Goal: Information Seeking & Learning: Learn about a topic

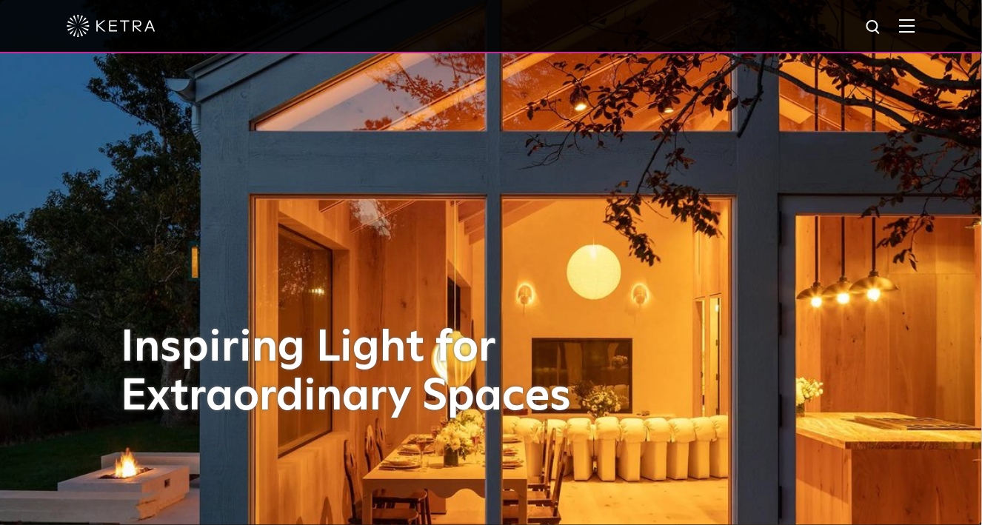
click at [915, 22] on img at bounding box center [907, 26] width 16 height 14
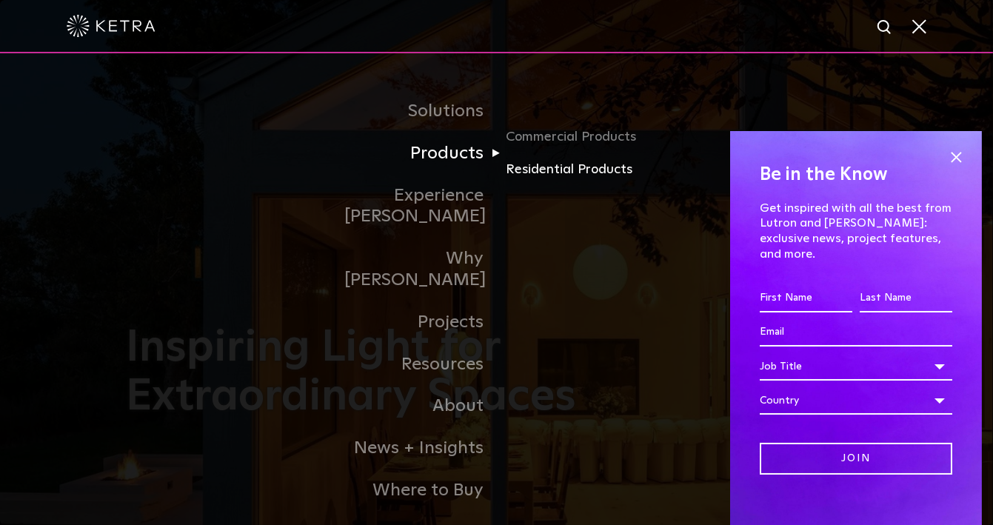
click at [510, 181] on link "Residential Products" at bounding box center [577, 169] width 142 height 21
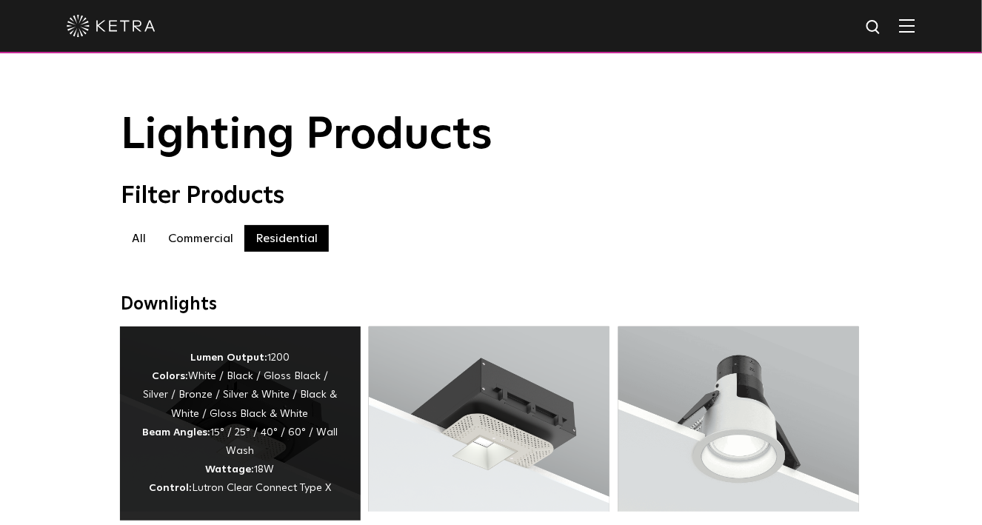
click at [272, 427] on div "Lumen Output: 1200 Colors: White / Black / Gloss Black / Silver / Bronze / Silv…" at bounding box center [240, 424] width 196 height 150
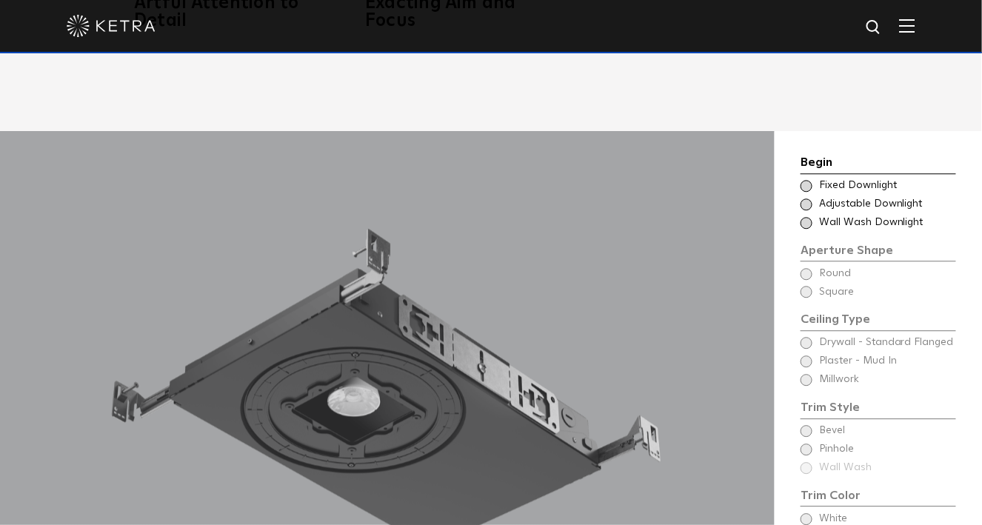
scroll to position [1110, 0]
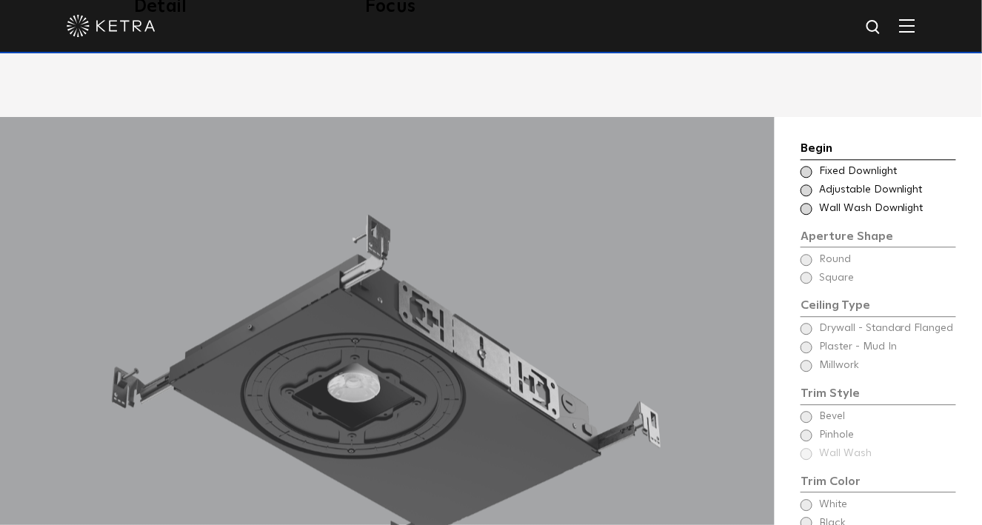
click at [807, 183] on div "Choose Aperture Shape Adjustable Downlight" at bounding box center [879, 190] width 156 height 15
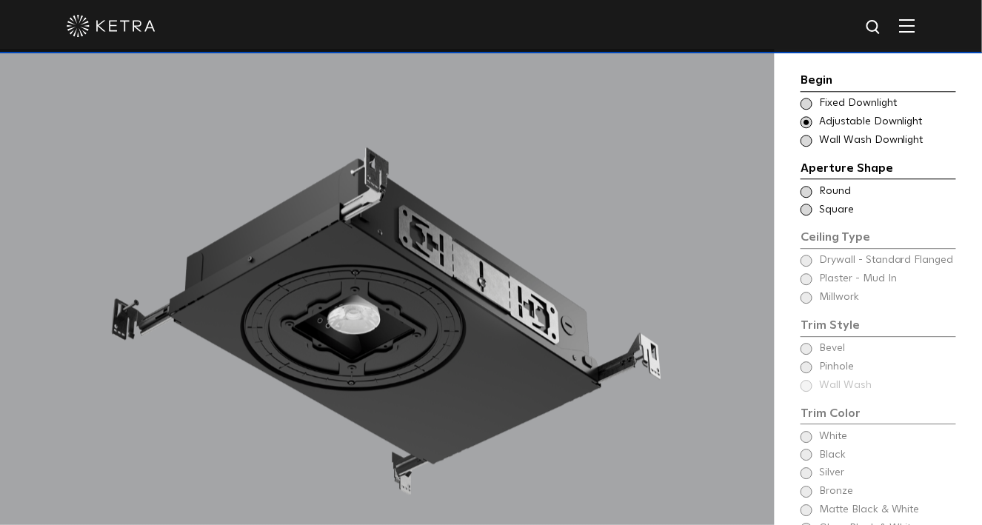
scroll to position [1185, 0]
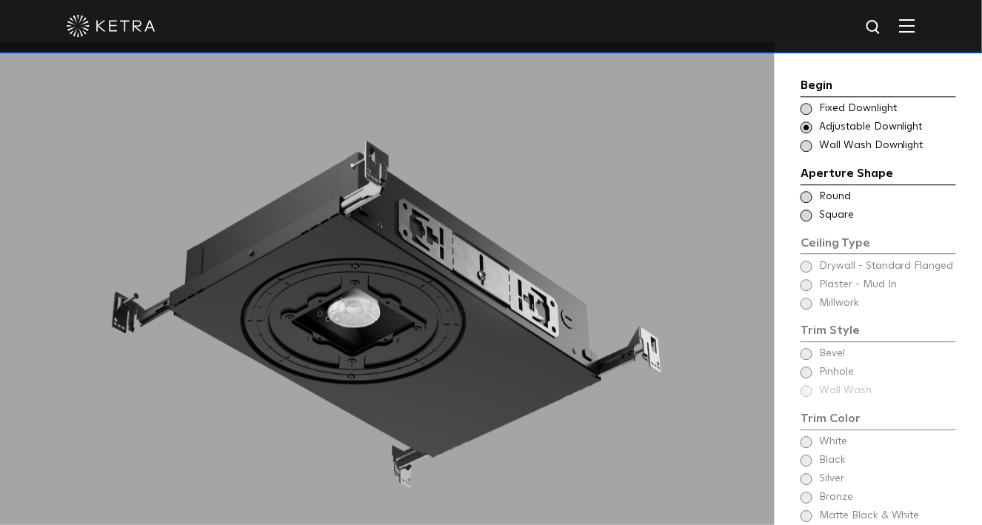
click at [812, 199] on span at bounding box center [807, 197] width 12 height 12
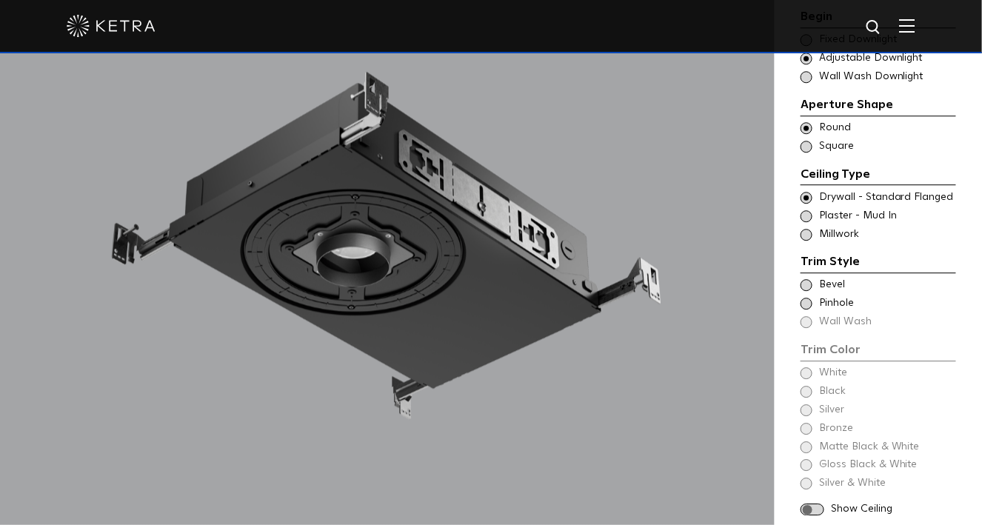
scroll to position [1259, 0]
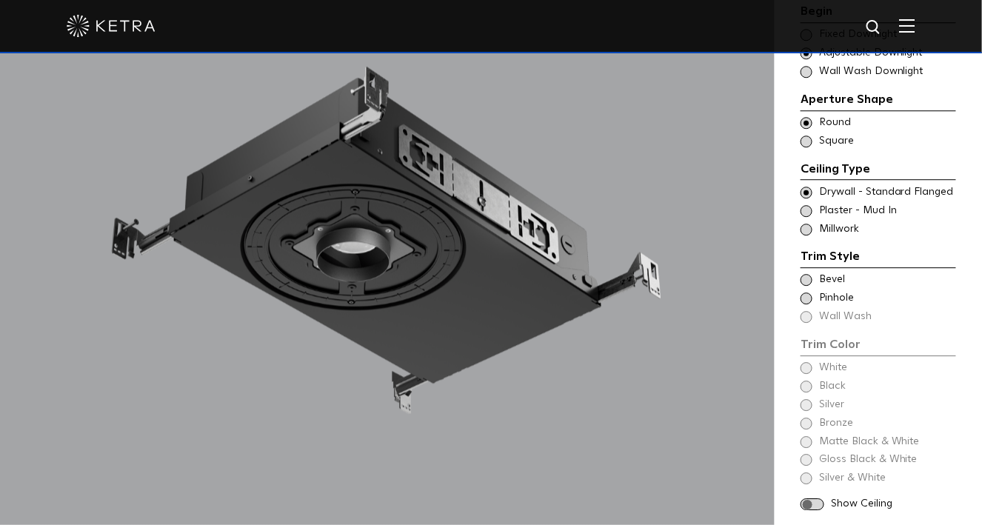
click at [808, 192] on span at bounding box center [807, 193] width 12 height 12
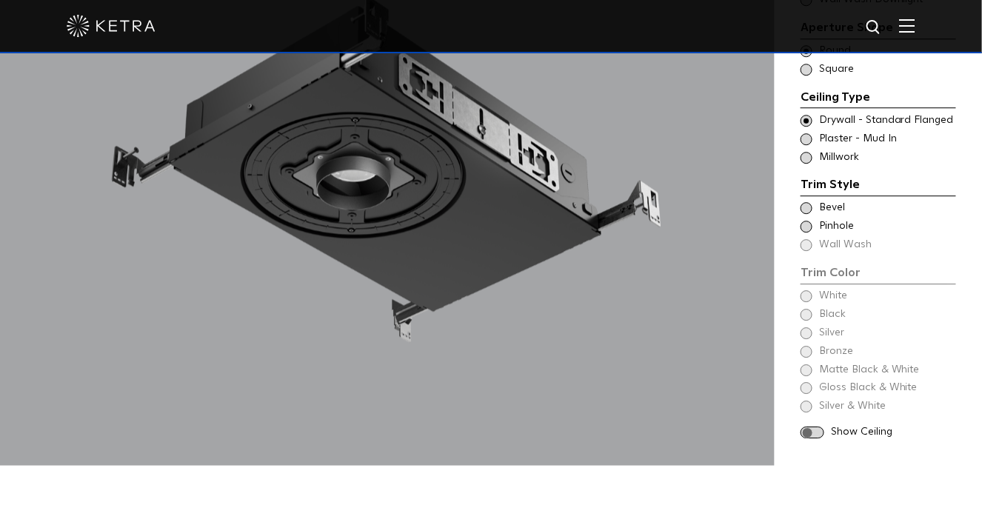
scroll to position [1332, 0]
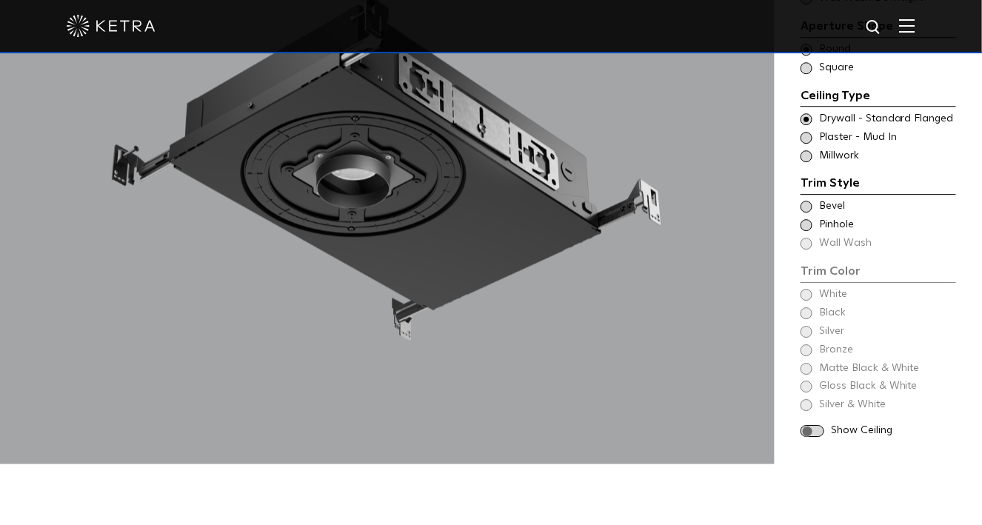
click at [807, 210] on span at bounding box center [807, 207] width 12 height 12
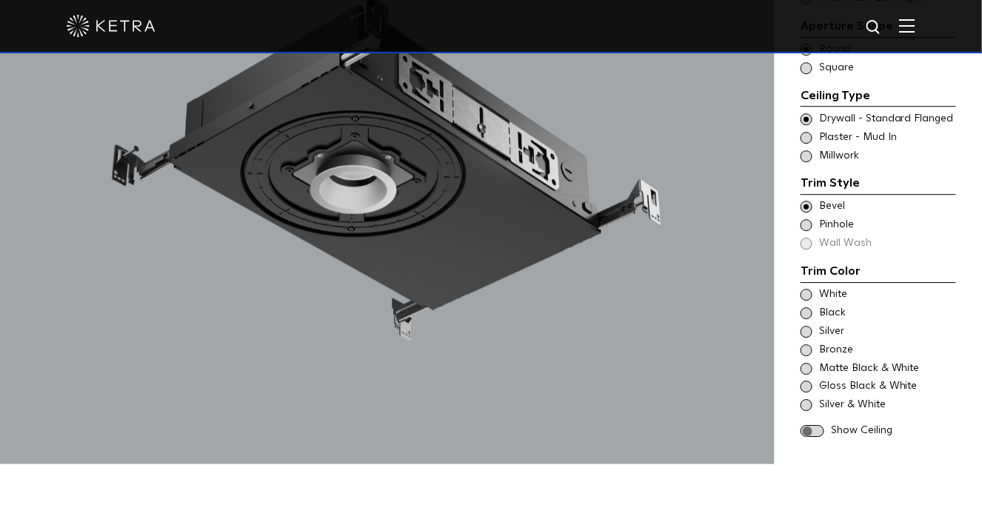
click at [812, 297] on span at bounding box center [807, 295] width 12 height 12
click at [817, 427] on span at bounding box center [813, 431] width 24 height 13
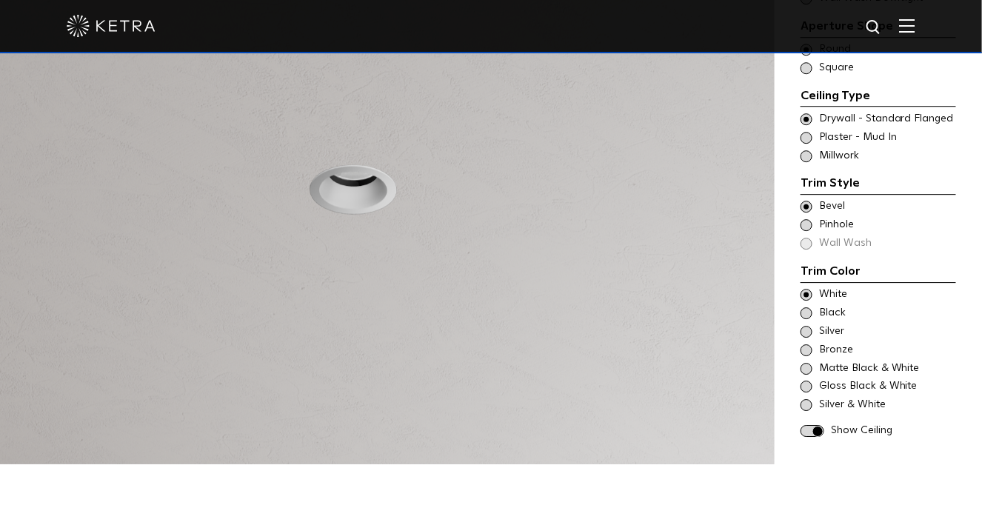
click at [805, 227] on span at bounding box center [807, 225] width 12 height 12
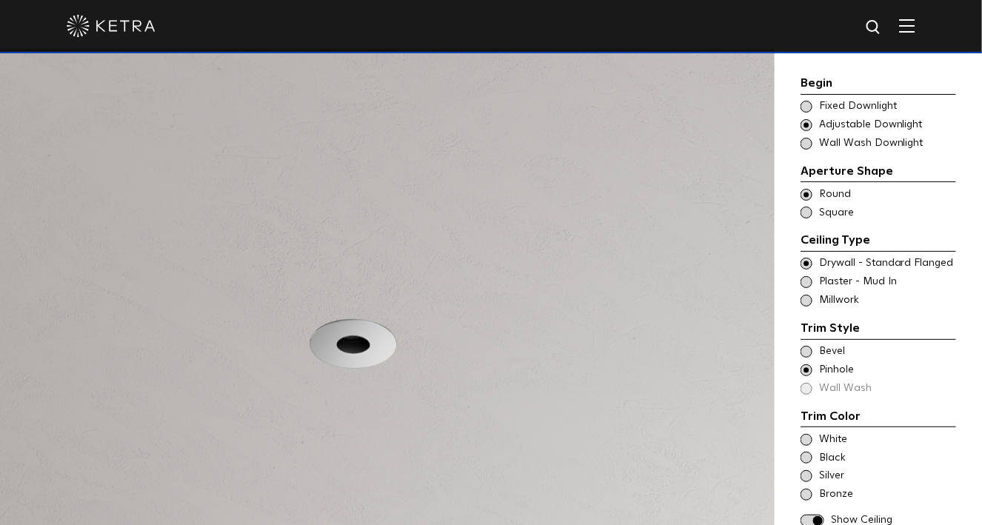
scroll to position [1185, 0]
click at [809, 276] on span at bounding box center [807, 282] width 12 height 12
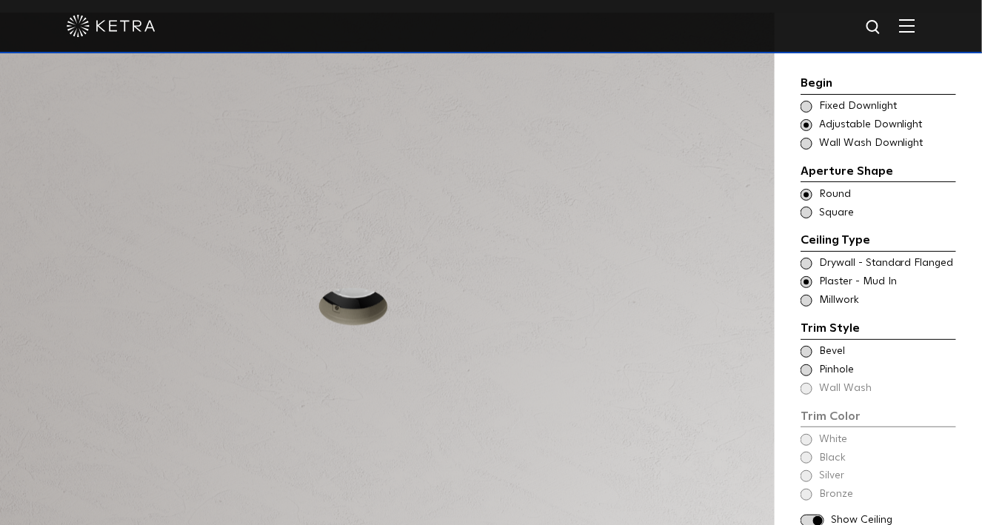
scroll to position [1259, 0]
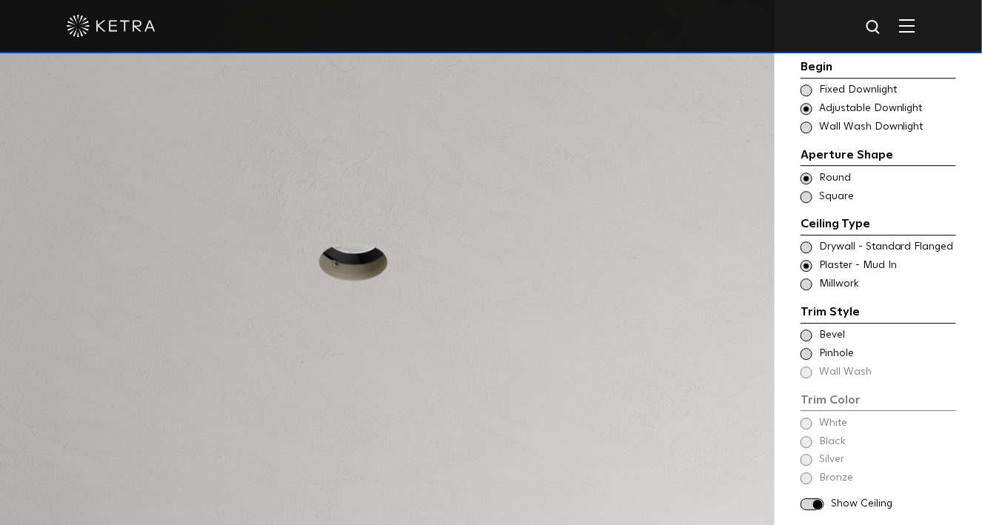
click at [809, 341] on div "Trim Color - Round - Flangeless Bevel" at bounding box center [879, 335] width 156 height 15
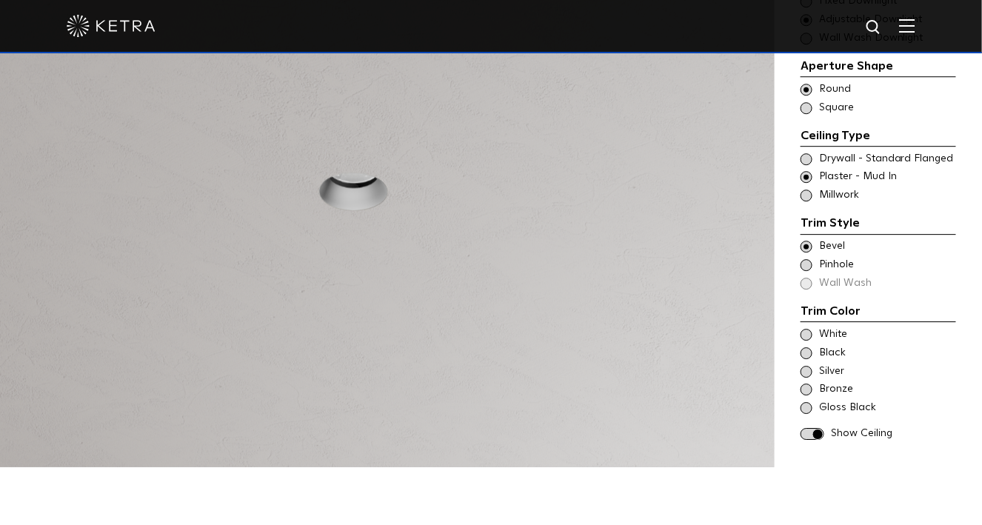
scroll to position [1332, 0]
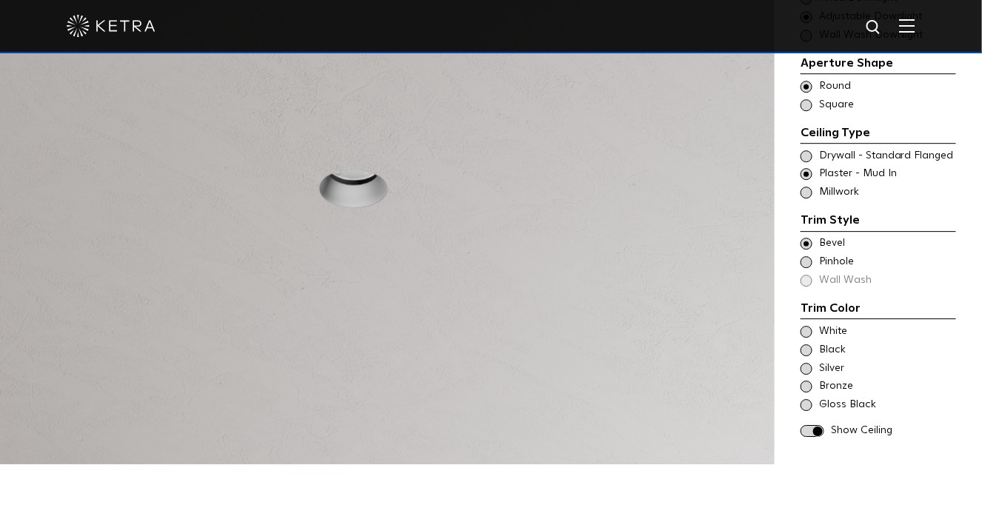
click at [809, 332] on span at bounding box center [807, 332] width 12 height 12
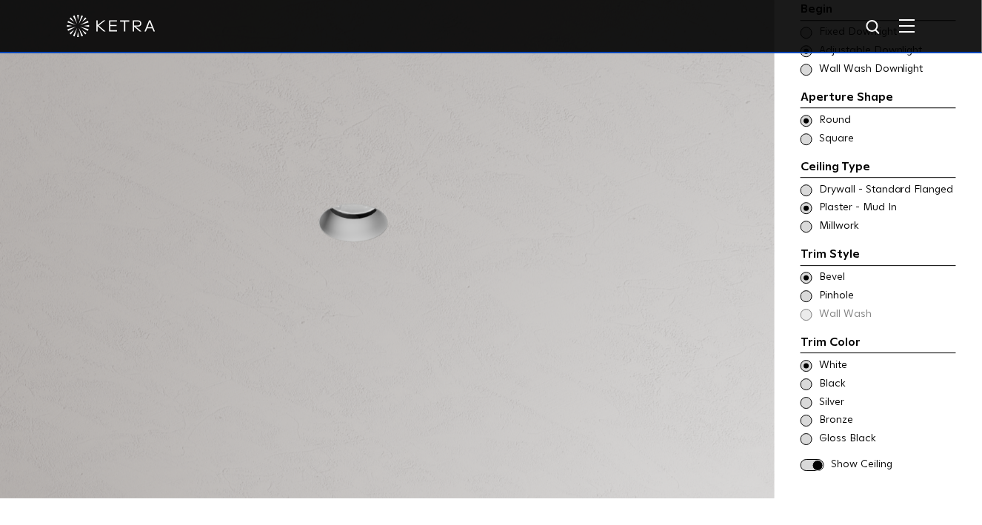
scroll to position [1259, 0]
